Goal: Task Accomplishment & Management: Manage account settings

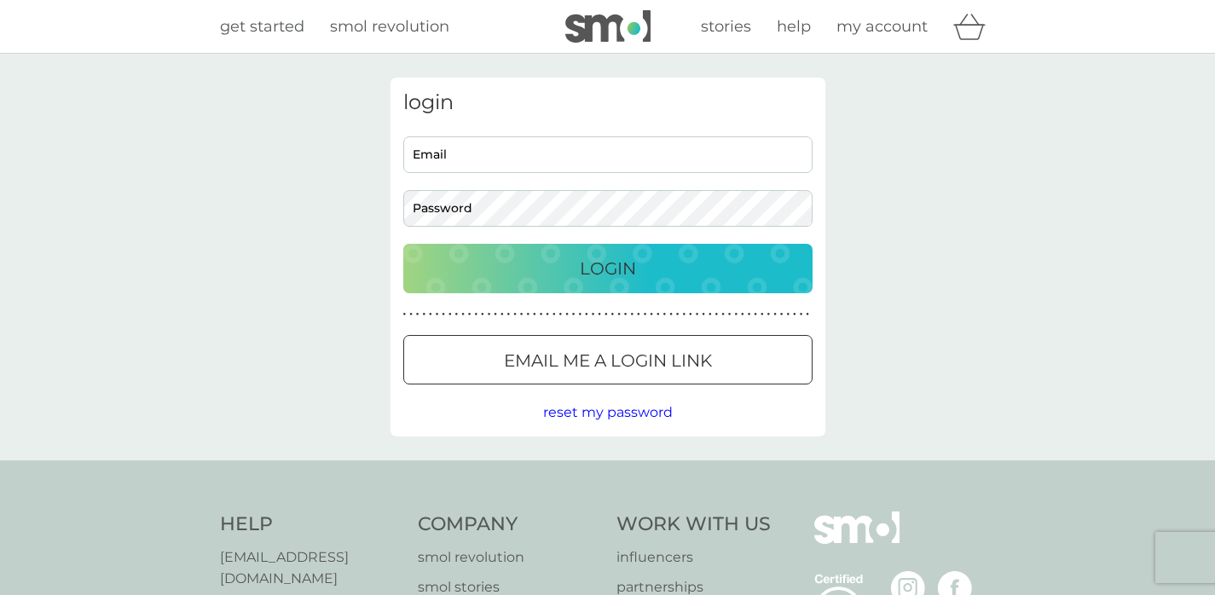
click at [620, 147] on input "Email" at bounding box center [607, 154] width 409 height 37
type input "fatgirlnat@googlemail.com"
click at [777, 272] on div "Login" at bounding box center [607, 268] width 375 height 27
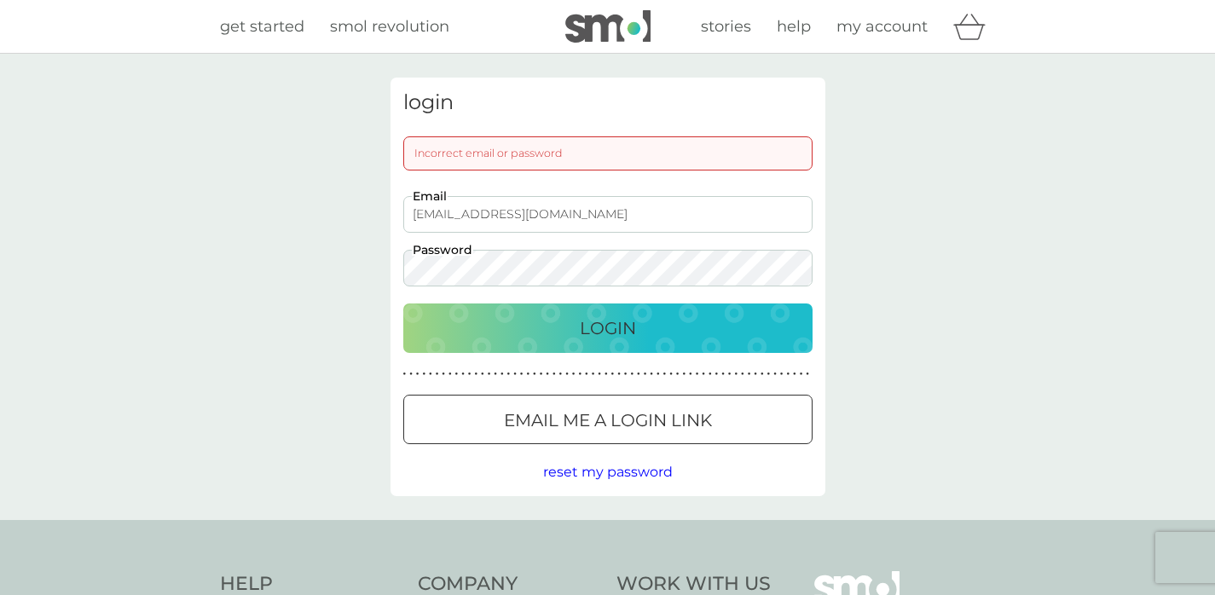
click at [375, 266] on div "login Incorrect email or password fatgirlnat@googlemail.com Email Password Logi…" at bounding box center [607, 287] width 1215 height 466
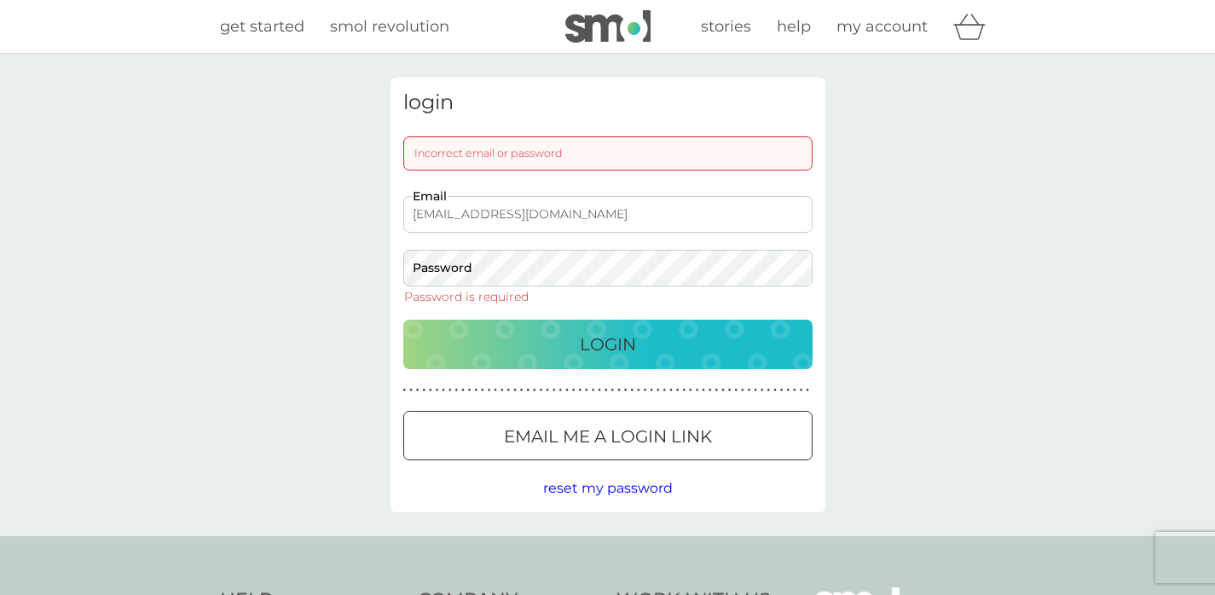
click at [619, 295] on div "Password Password is required" at bounding box center [607, 276] width 409 height 53
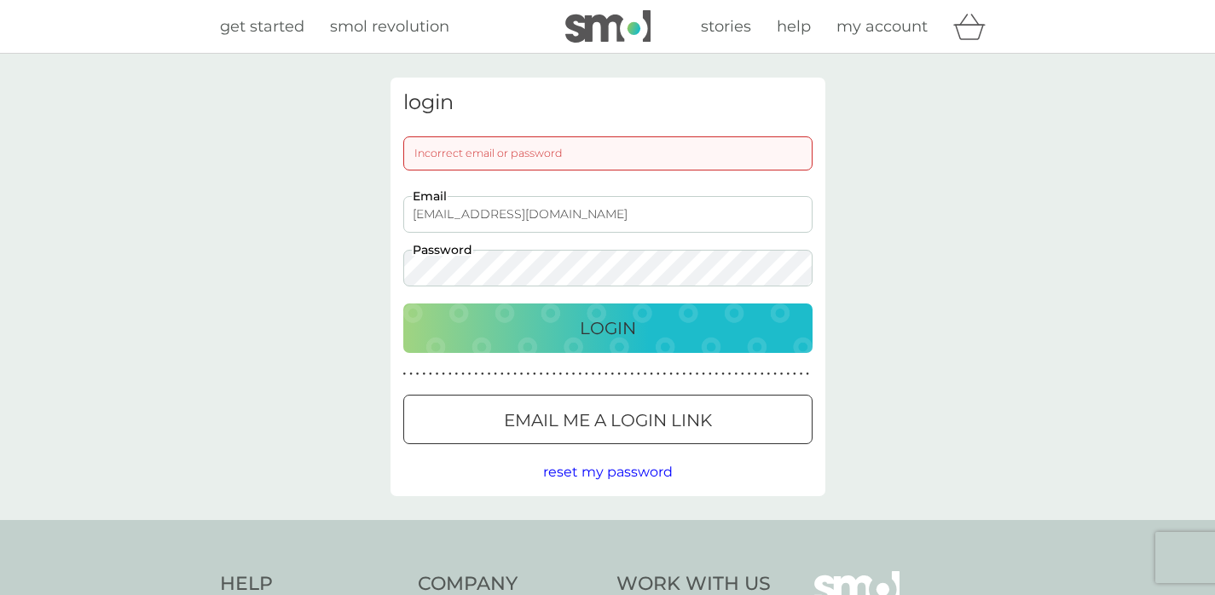
click at [559, 317] on div "Login" at bounding box center [607, 328] width 375 height 27
click at [390, 268] on div "login Incorrect email or password fatgirlnat@googlemail.com Email Password Logi…" at bounding box center [607, 287] width 435 height 419
click at [497, 317] on div "Login" at bounding box center [607, 328] width 375 height 27
click at [373, 270] on div "login Incorrect email or password fatgirlnat@googlemail.com Email Password Logi…" at bounding box center [607, 287] width 1215 height 466
click at [477, 323] on div "Login" at bounding box center [607, 328] width 375 height 27
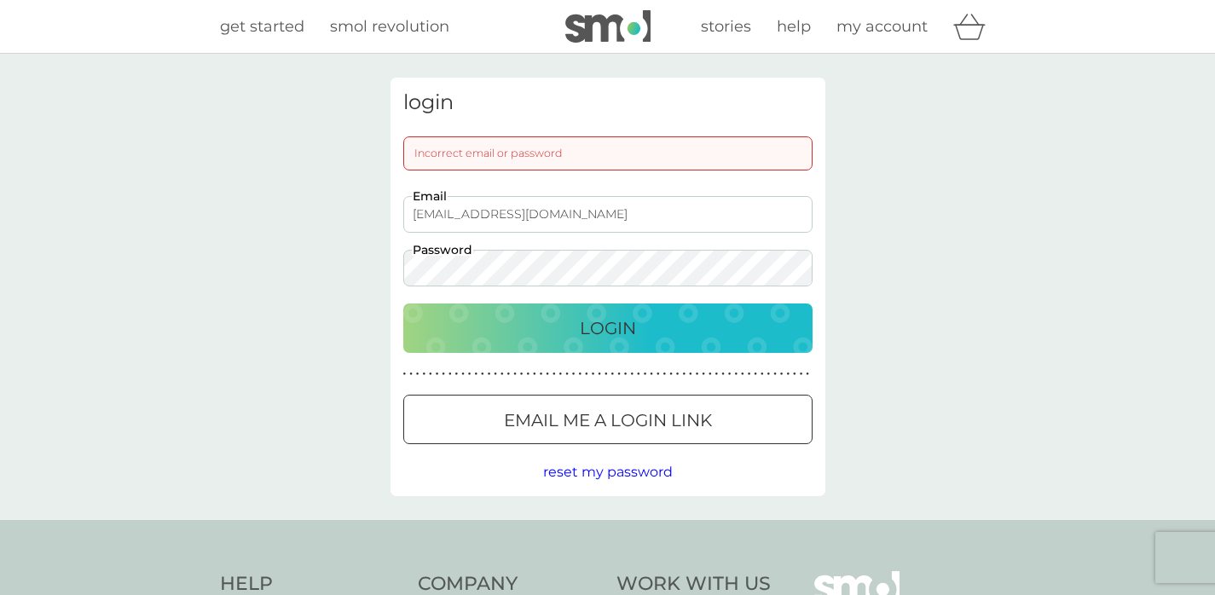
click at [604, 473] on span "reset my password" at bounding box center [608, 472] width 130 height 16
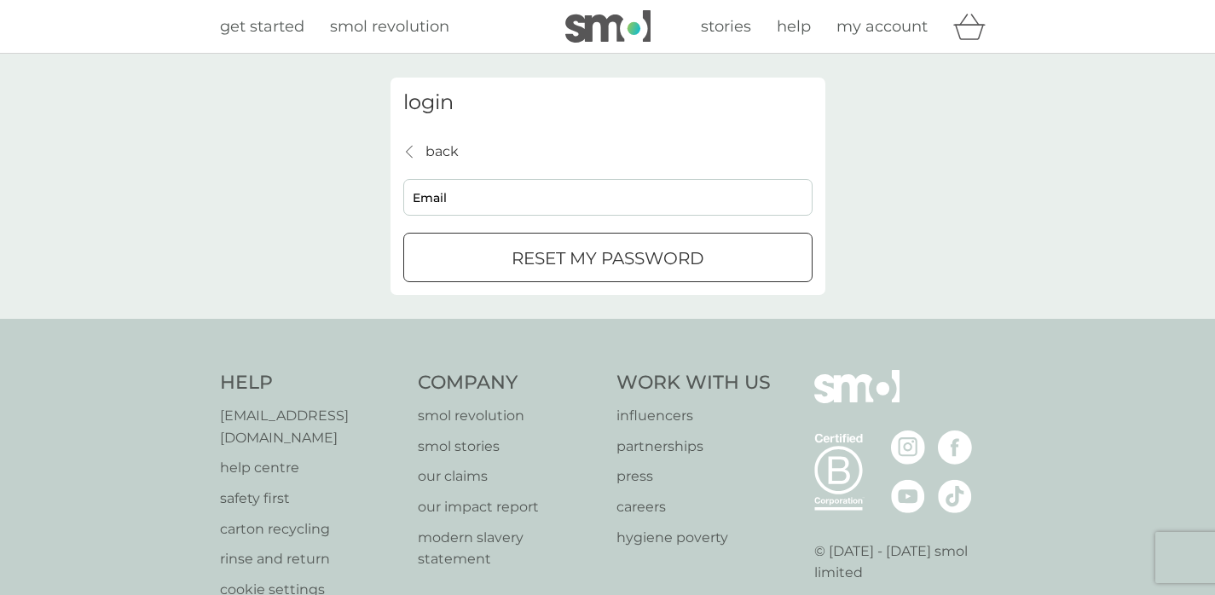
click at [679, 269] on p "reset my password" at bounding box center [607, 258] width 193 height 27
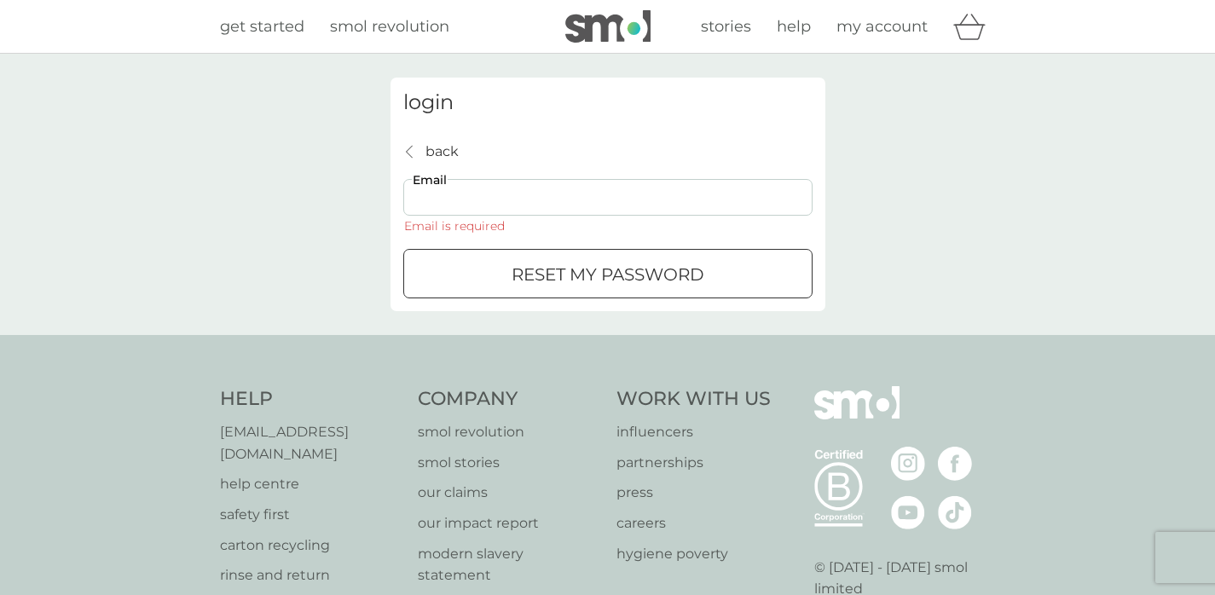
click at [524, 197] on input "Email" at bounding box center [607, 197] width 409 height 37
type input "fatgirlnat@googlemail.com"
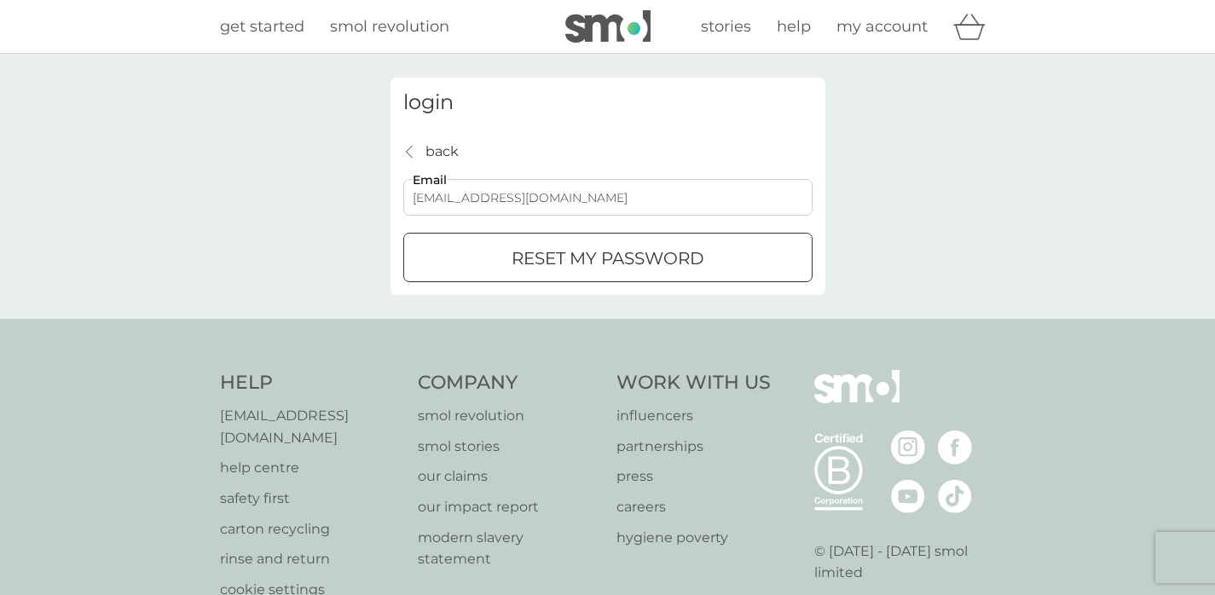
click at [557, 261] on p "reset my password" at bounding box center [607, 258] width 193 height 27
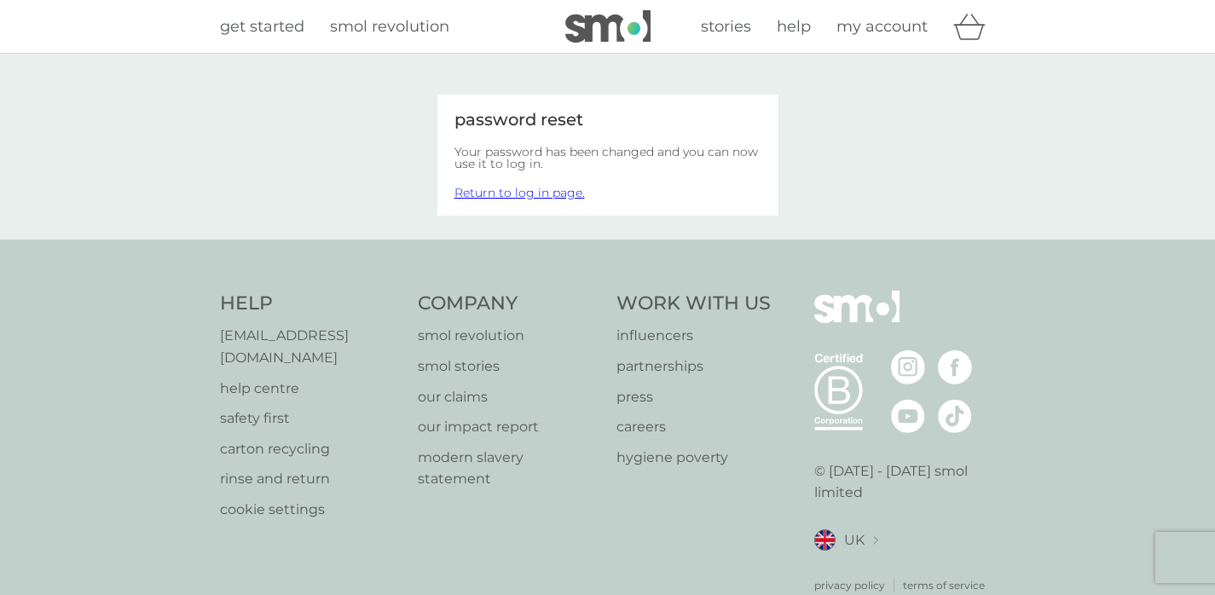
click at [546, 192] on link "Return to log in page." at bounding box center [519, 192] width 130 height 15
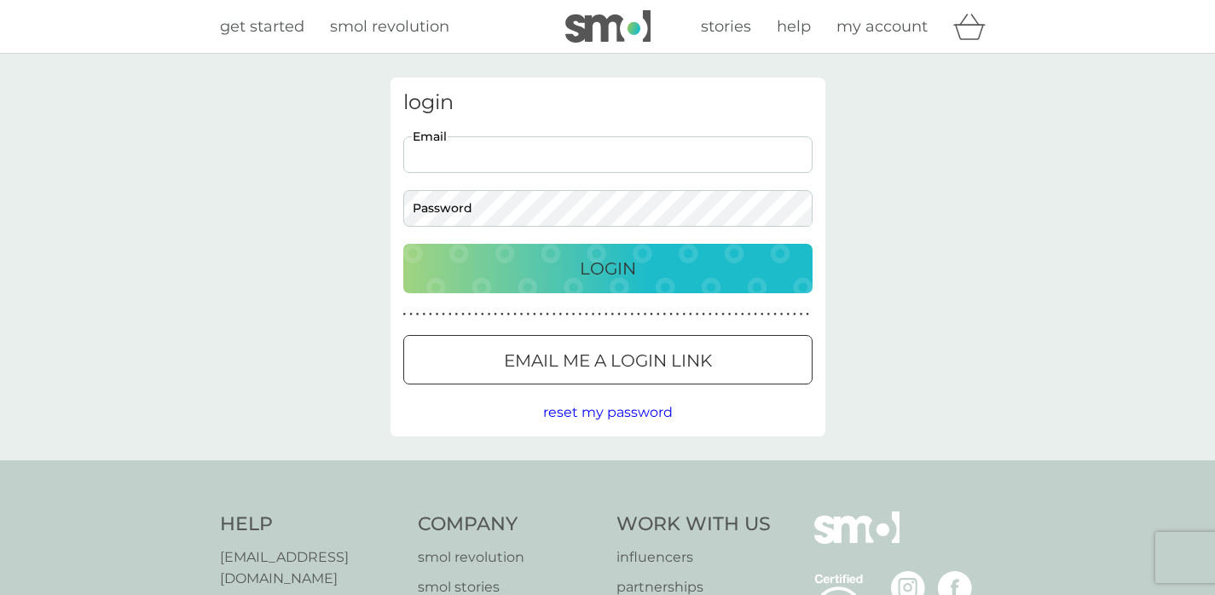
click at [559, 170] on input "Email" at bounding box center [607, 154] width 409 height 37
type input "fatgirlnat@googlemail.com"
click at [585, 270] on p "Login" at bounding box center [608, 268] width 56 height 27
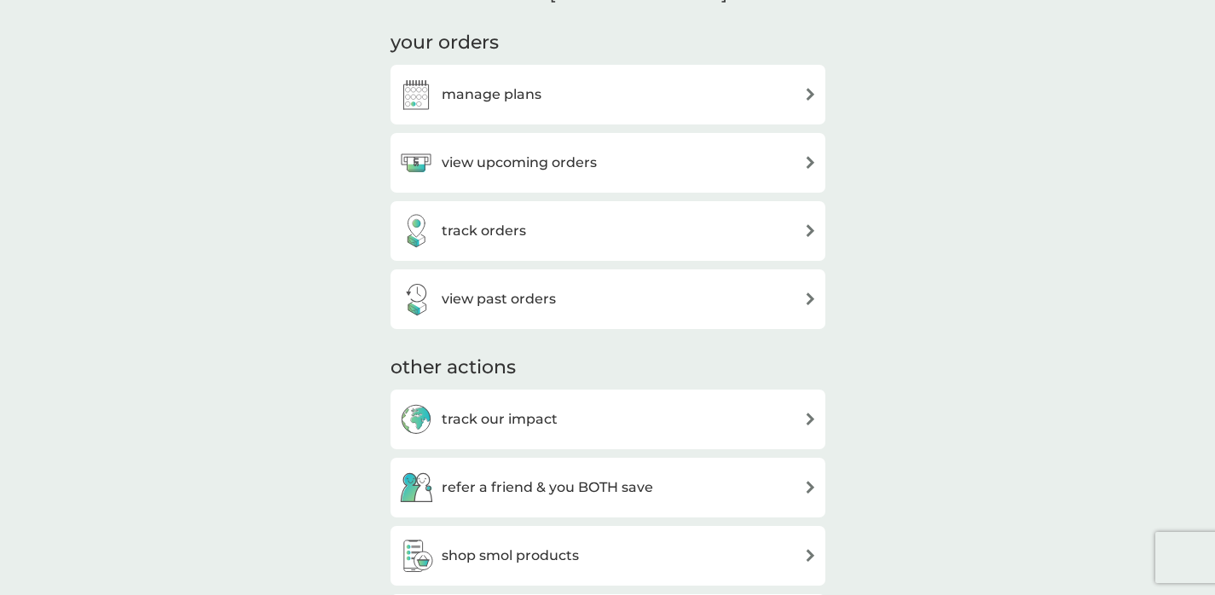
scroll to position [557, 0]
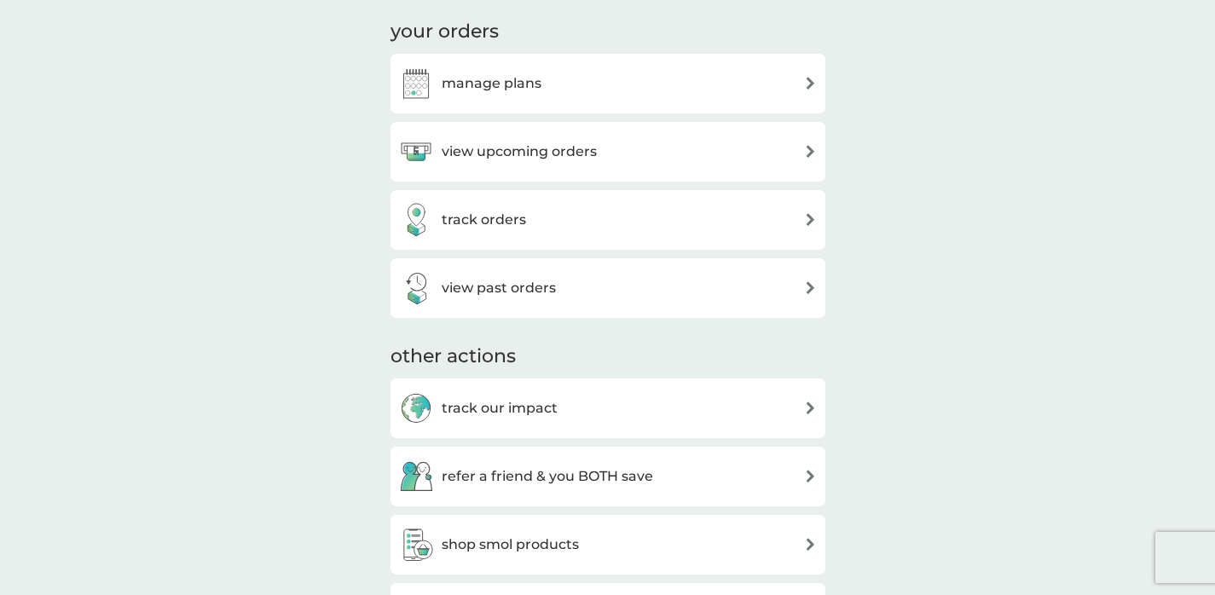
click at [523, 62] on div "manage plans" at bounding box center [607, 84] width 435 height 60
click at [527, 72] on h3 "manage plans" at bounding box center [492, 83] width 100 height 22
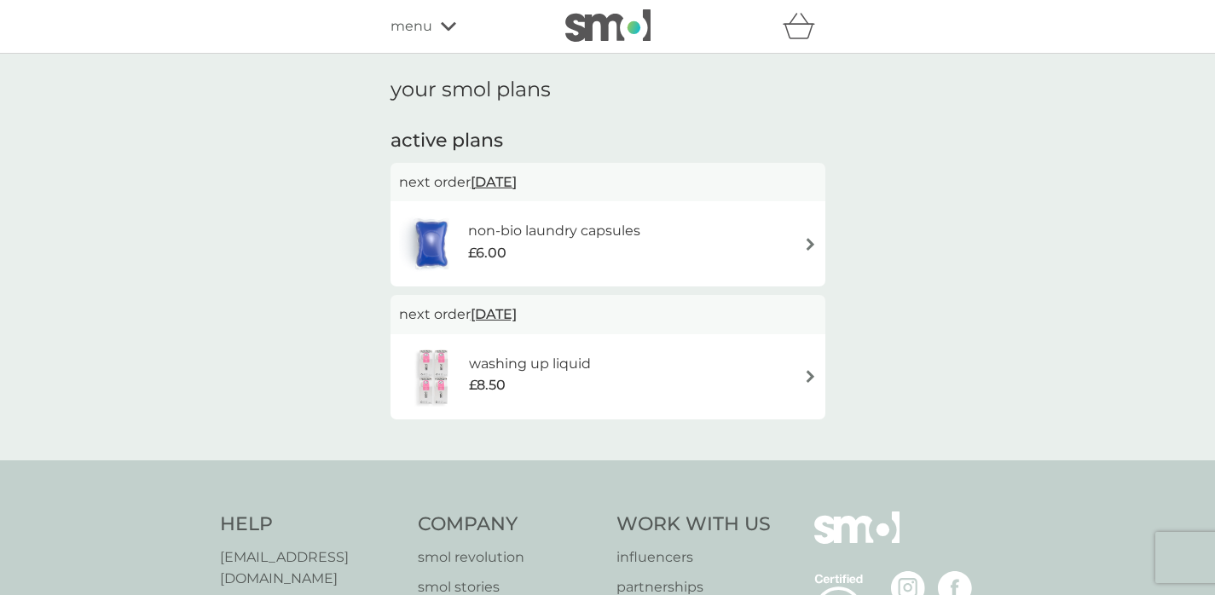
click at [811, 241] on img at bounding box center [810, 244] width 13 height 13
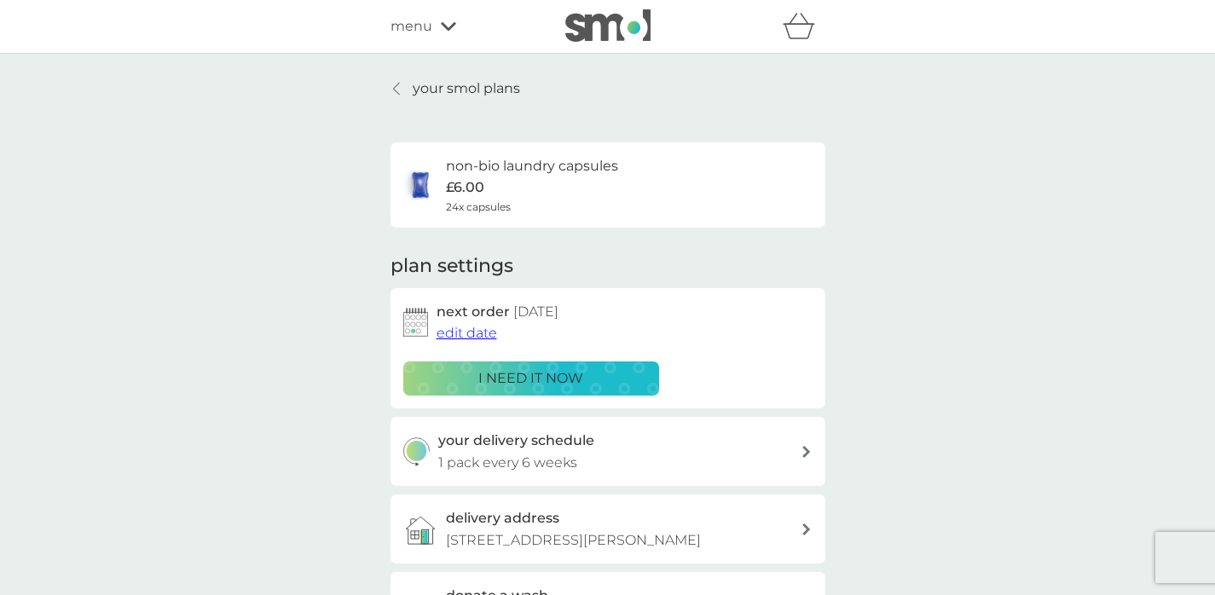
click at [804, 449] on icon at bounding box center [806, 452] width 8 height 12
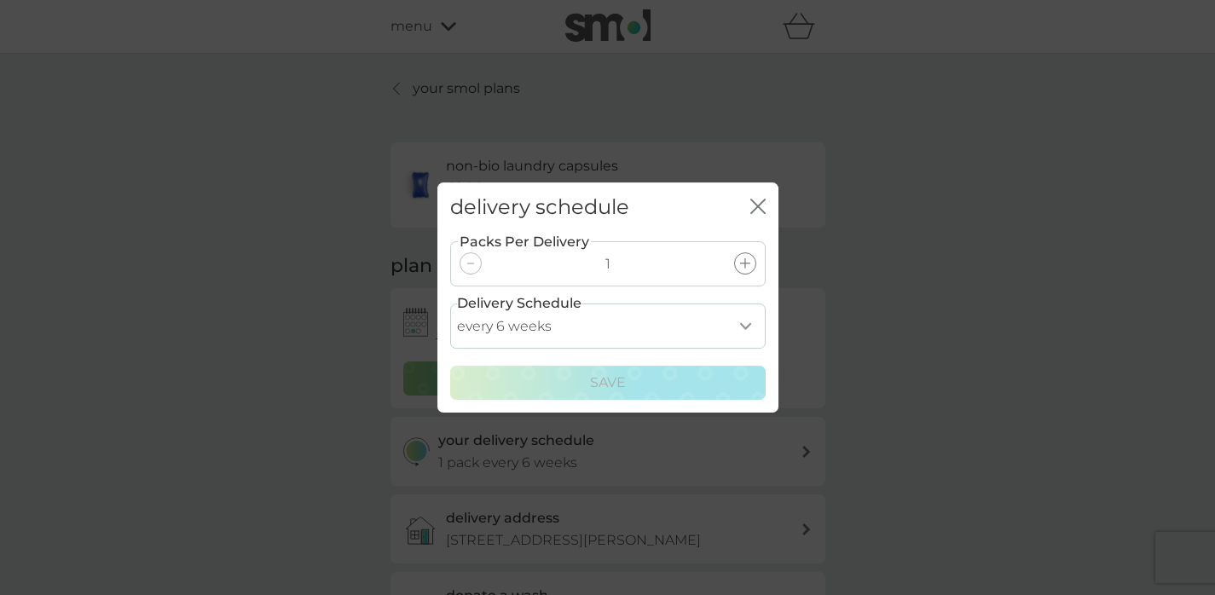
click at [746, 318] on select "every 1 week every 2 weeks every 3 weeks every 4 weeks every 5 weeks every 6 we…" at bounding box center [607, 325] width 315 height 45
select select "56"
click at [450, 303] on select "every 1 week every 2 weeks every 3 weeks every 4 weeks every 5 weeks every 6 we…" at bounding box center [607, 325] width 315 height 45
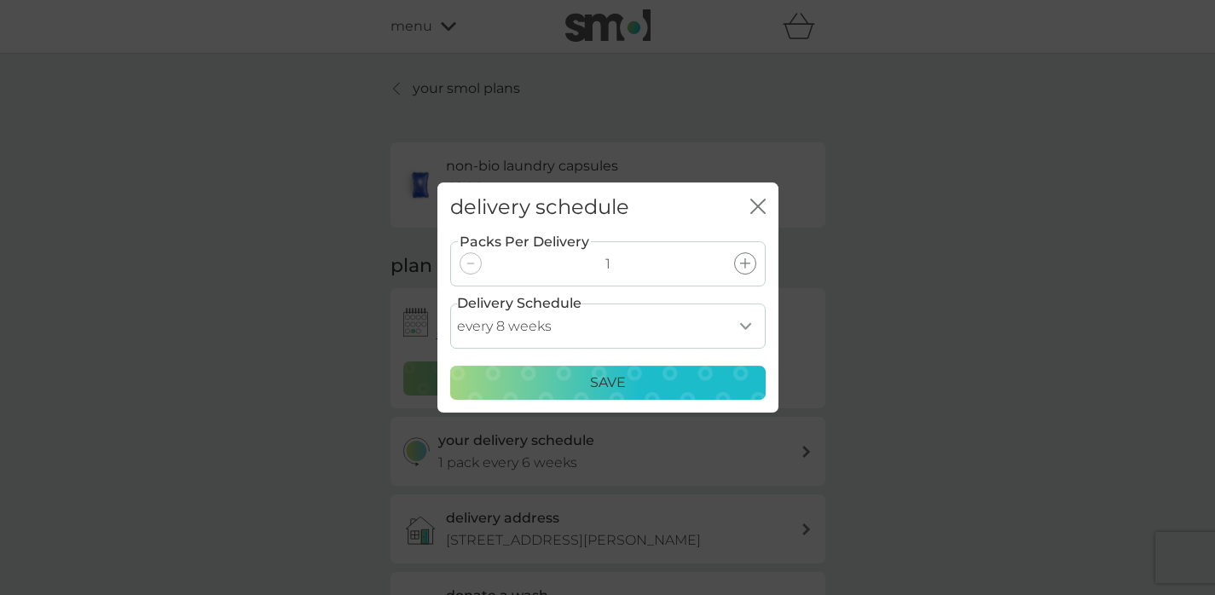
click at [698, 370] on button "Save" at bounding box center [607, 383] width 315 height 34
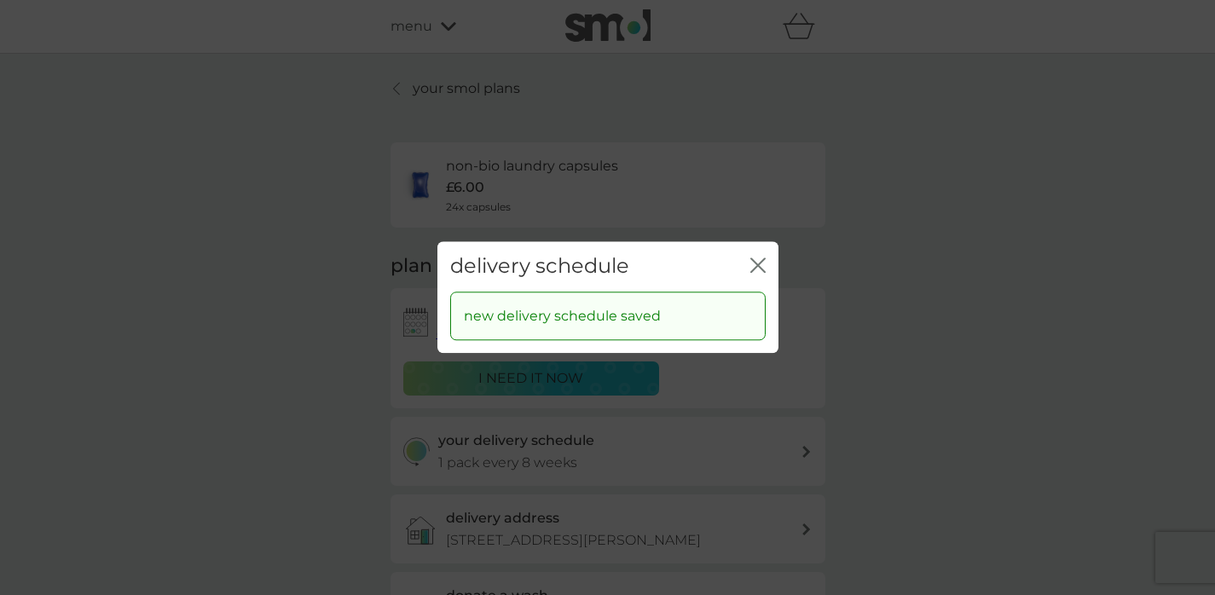
click at [756, 256] on div "close" at bounding box center [757, 266] width 15 height 25
click at [754, 268] on icon "close" at bounding box center [754, 265] width 7 height 14
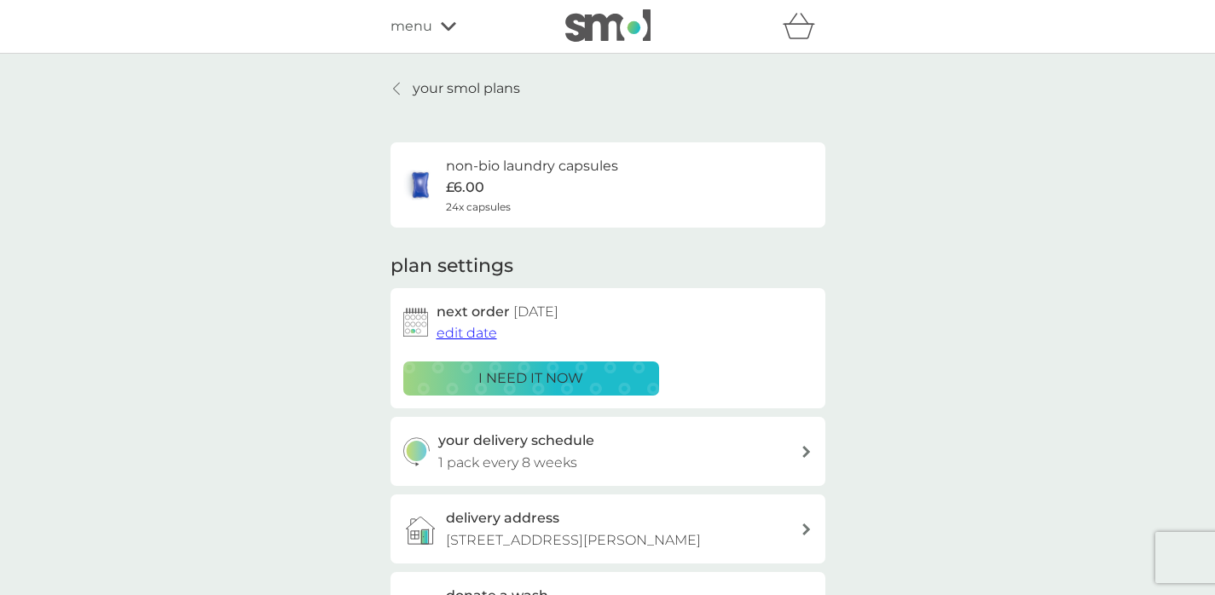
click at [451, 63] on div "your smol plans non-bio laundry capsules £6.00 24x capsules plan settings next …" at bounding box center [607, 460] width 1215 height 813
click at [448, 77] on div "your smol plans non-bio laundry capsules £6.00 24x capsules plan settings next …" at bounding box center [607, 460] width 1215 height 813
click at [450, 83] on p "your smol plans" at bounding box center [466, 89] width 107 height 22
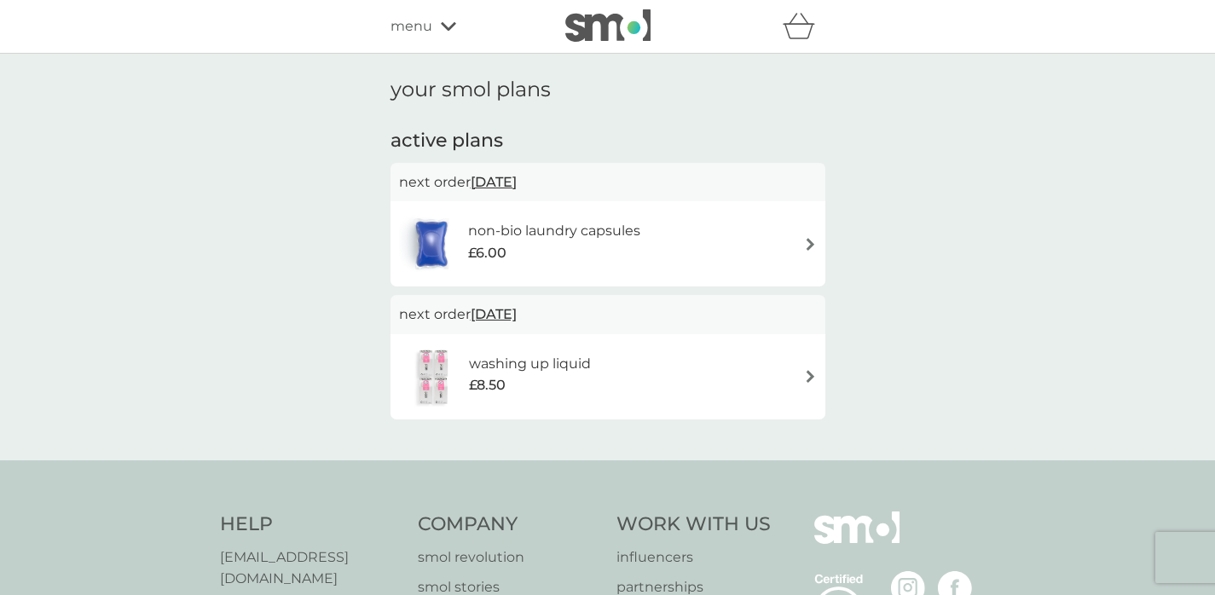
click at [812, 243] on img at bounding box center [810, 244] width 13 height 13
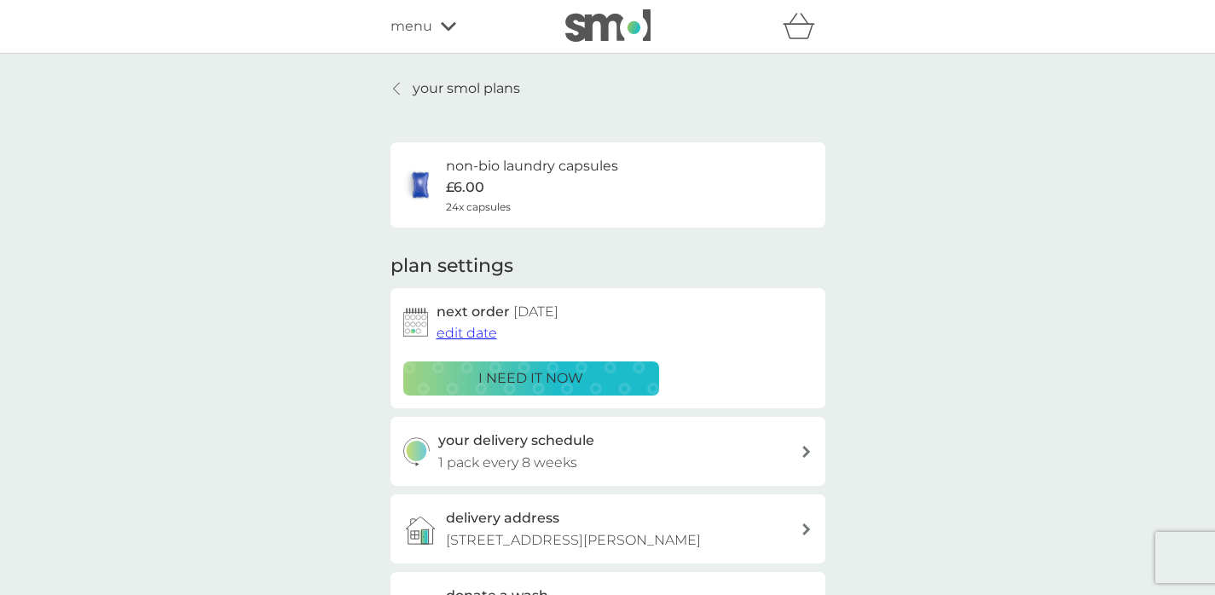
click at [416, 80] on p "your smol plans" at bounding box center [466, 89] width 107 height 22
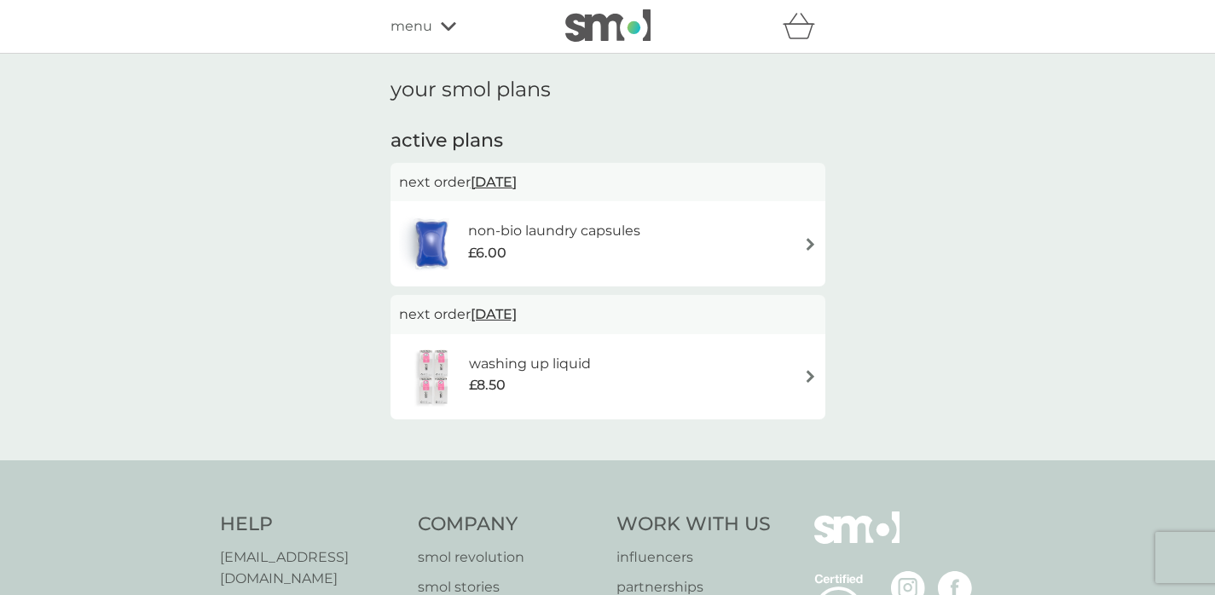
click at [810, 378] on img at bounding box center [810, 376] width 13 height 13
